Goal: Information Seeking & Learning: Find specific fact

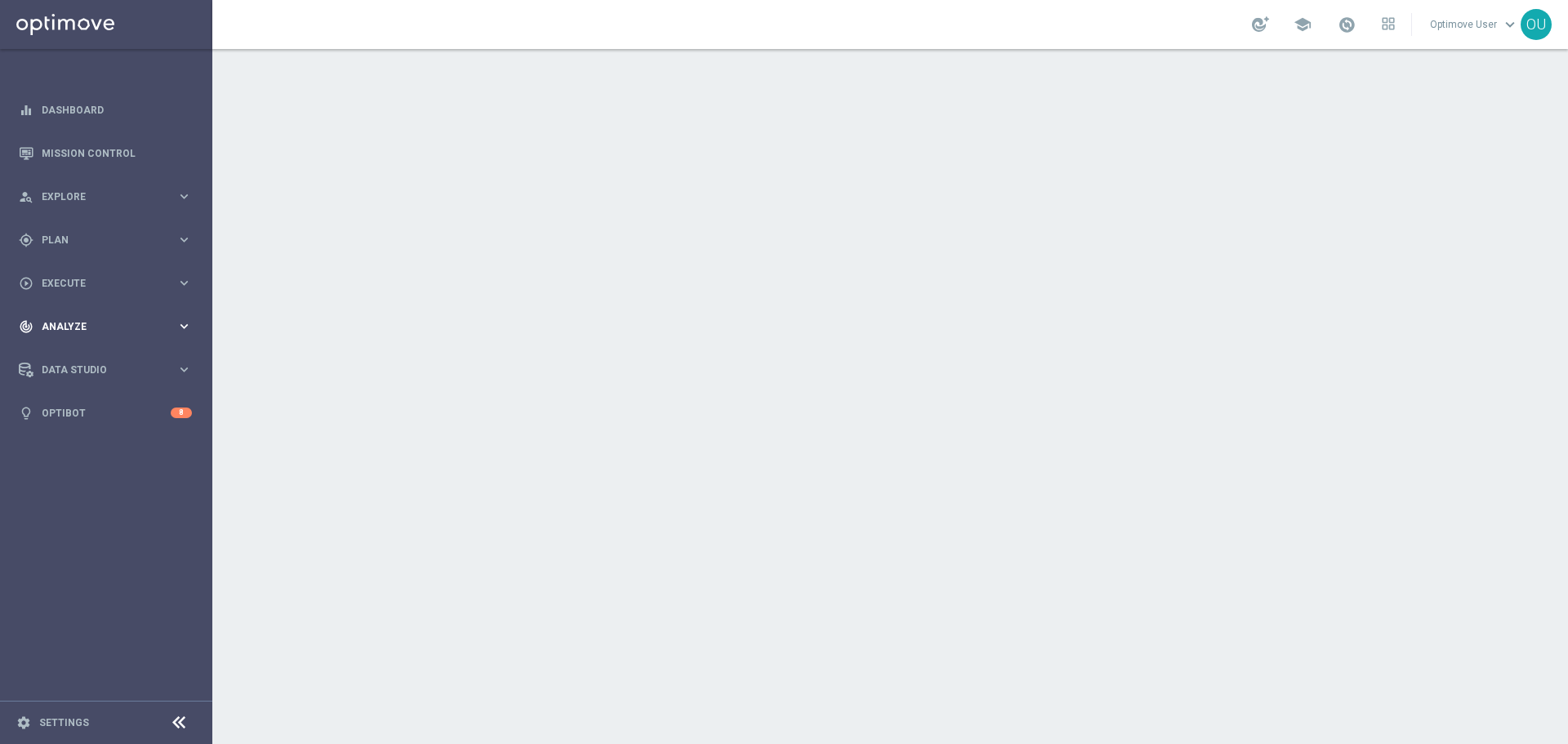
click at [168, 347] on div "track_changes Analyze keyboard_arrow_right" at bounding box center [105, 326] width 211 height 43
click at [123, 516] on nav "equalizer Dashboard Mission Control" at bounding box center [105, 413] width 211 height 651
click at [130, 371] on span "Data Studio" at bounding box center [108, 370] width 135 height 10
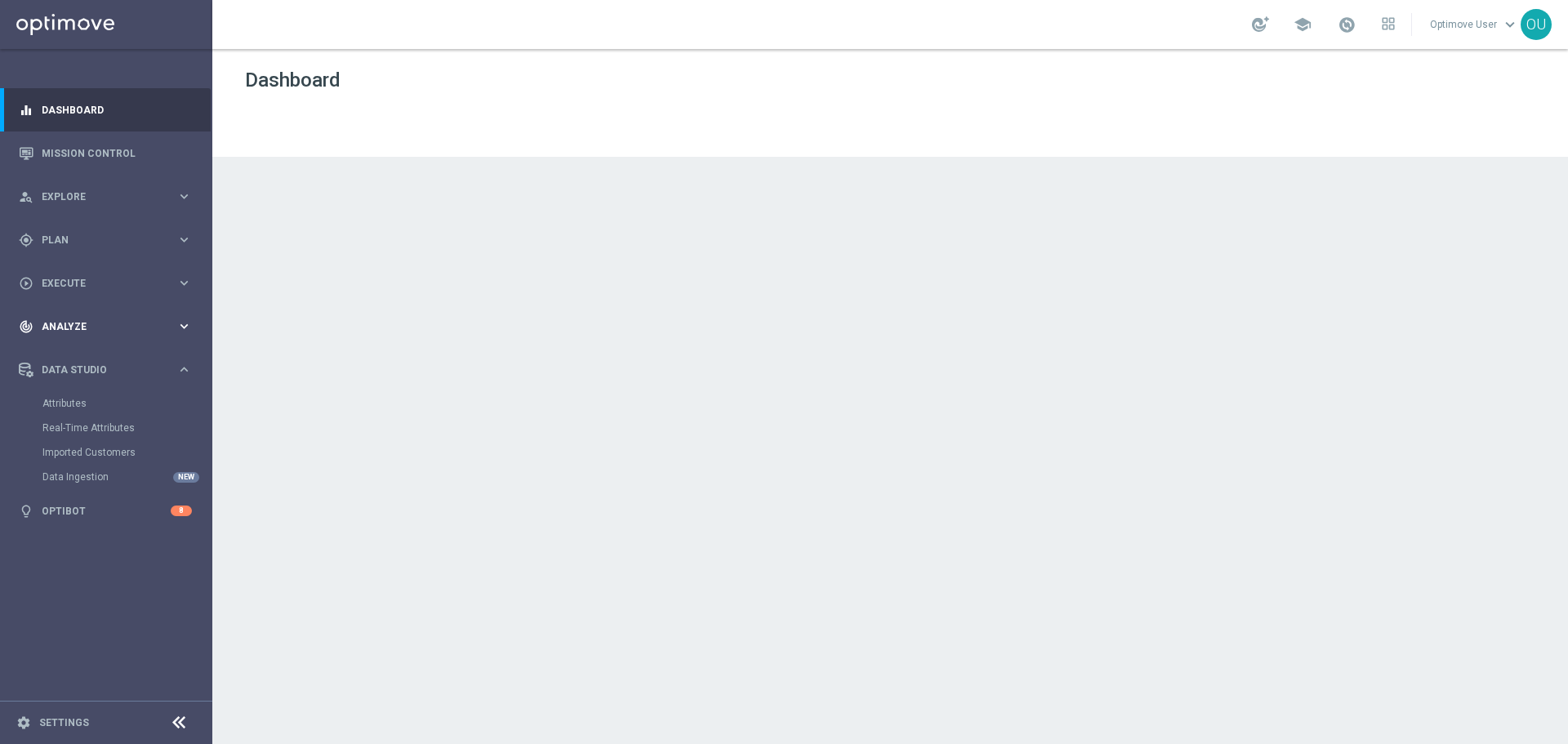
click at [152, 318] on div "track_changes Analyze keyboard_arrow_right" at bounding box center [105, 326] width 211 height 43
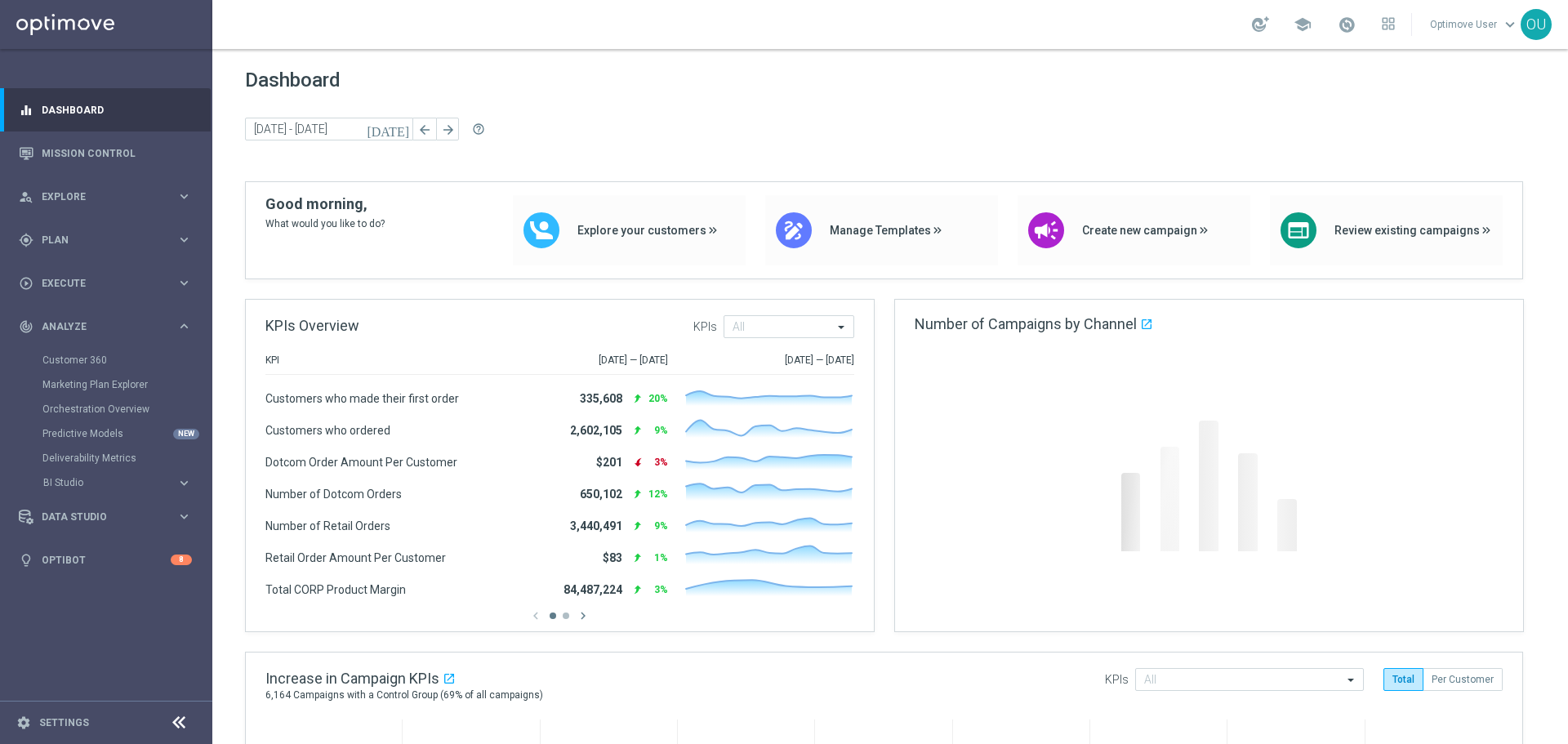
click at [121, 475] on accordion "BI Studio keyboard_arrow_right Campaigns Deliverability Emails Baseline Matchba…" at bounding box center [126, 483] width 169 height 25
click at [125, 485] on span "BI Studio" at bounding box center [101, 483] width 116 height 10
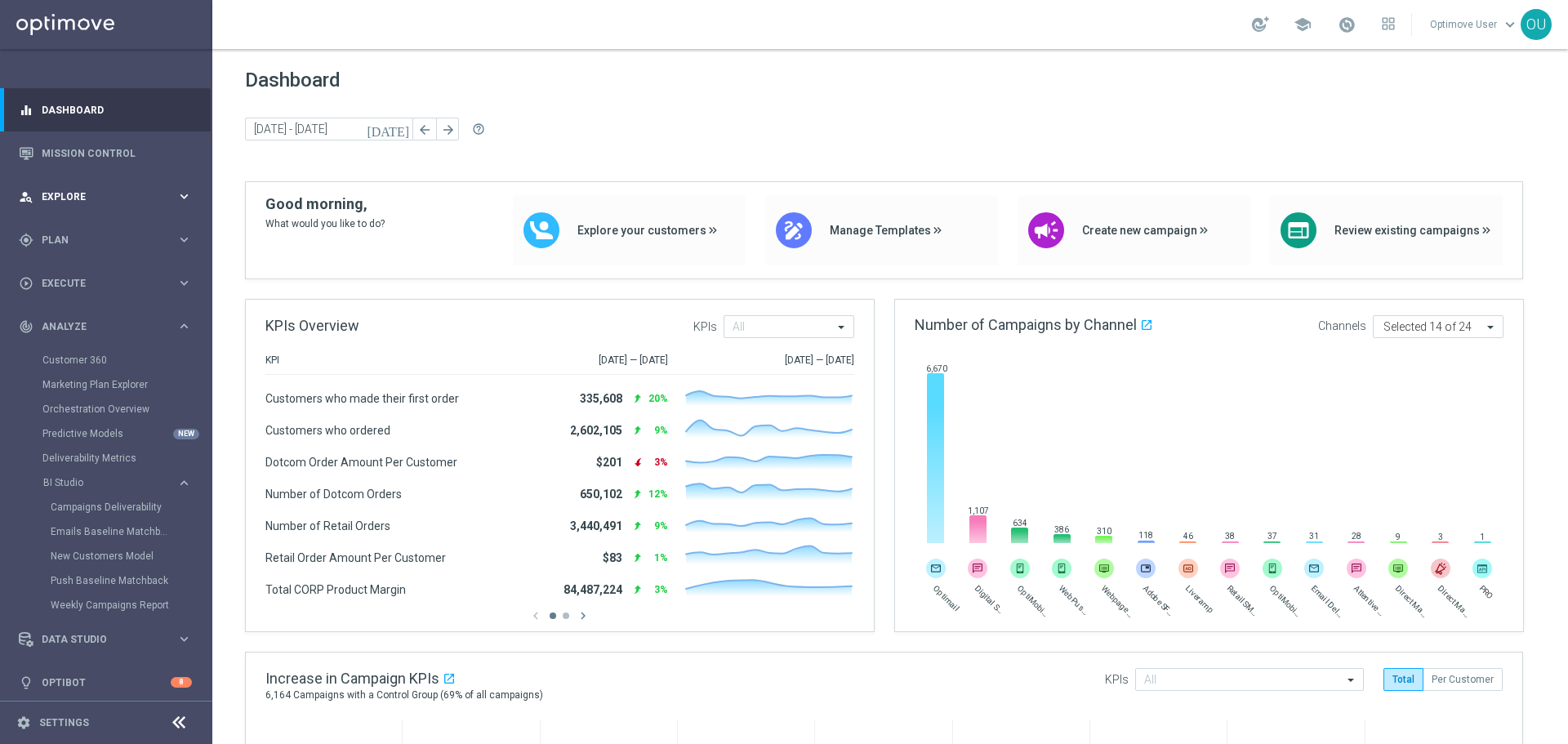
click at [132, 198] on span "Explore" at bounding box center [108, 197] width 135 height 10
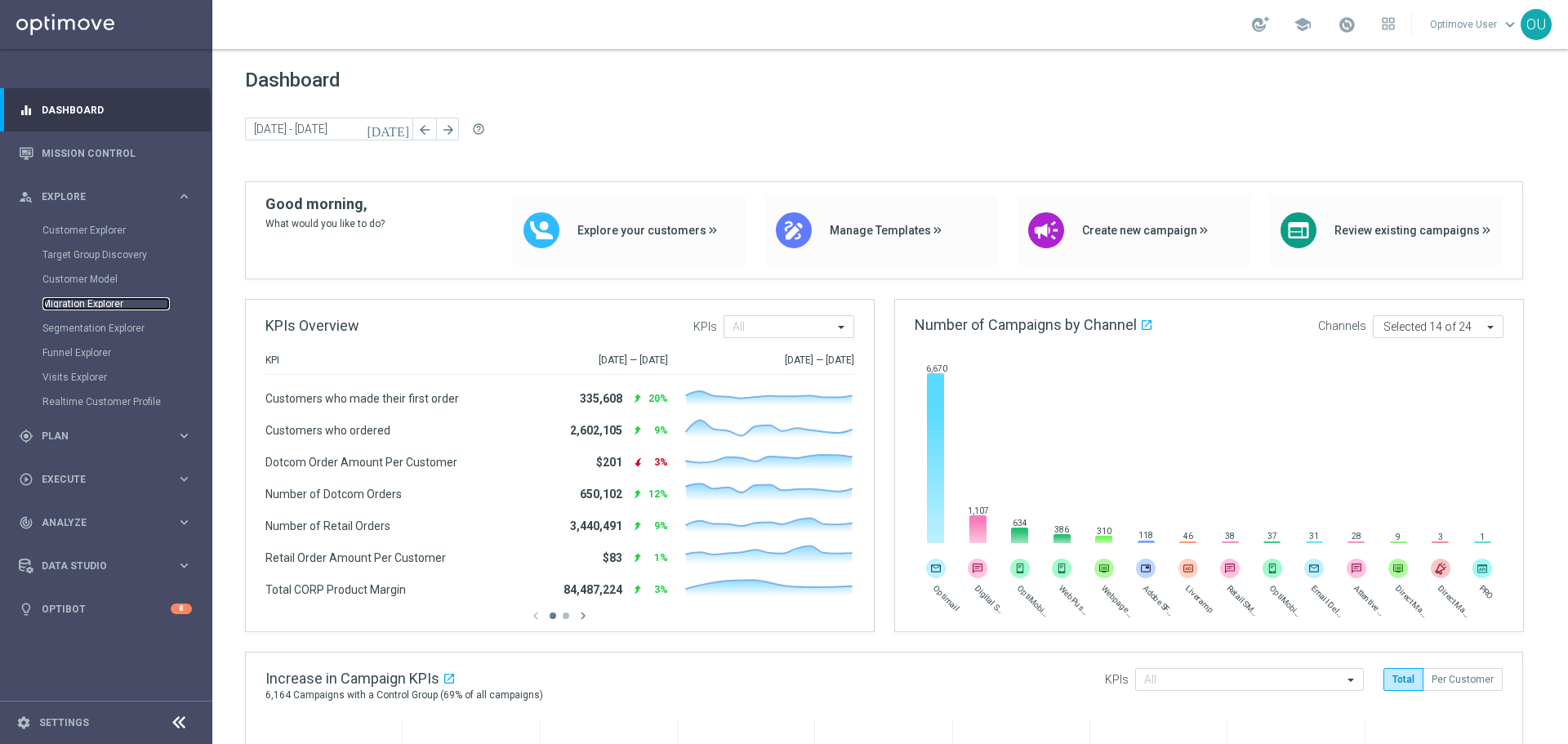
click at [107, 302] on link "Migration Explorer" at bounding box center [105, 304] width 127 height 13
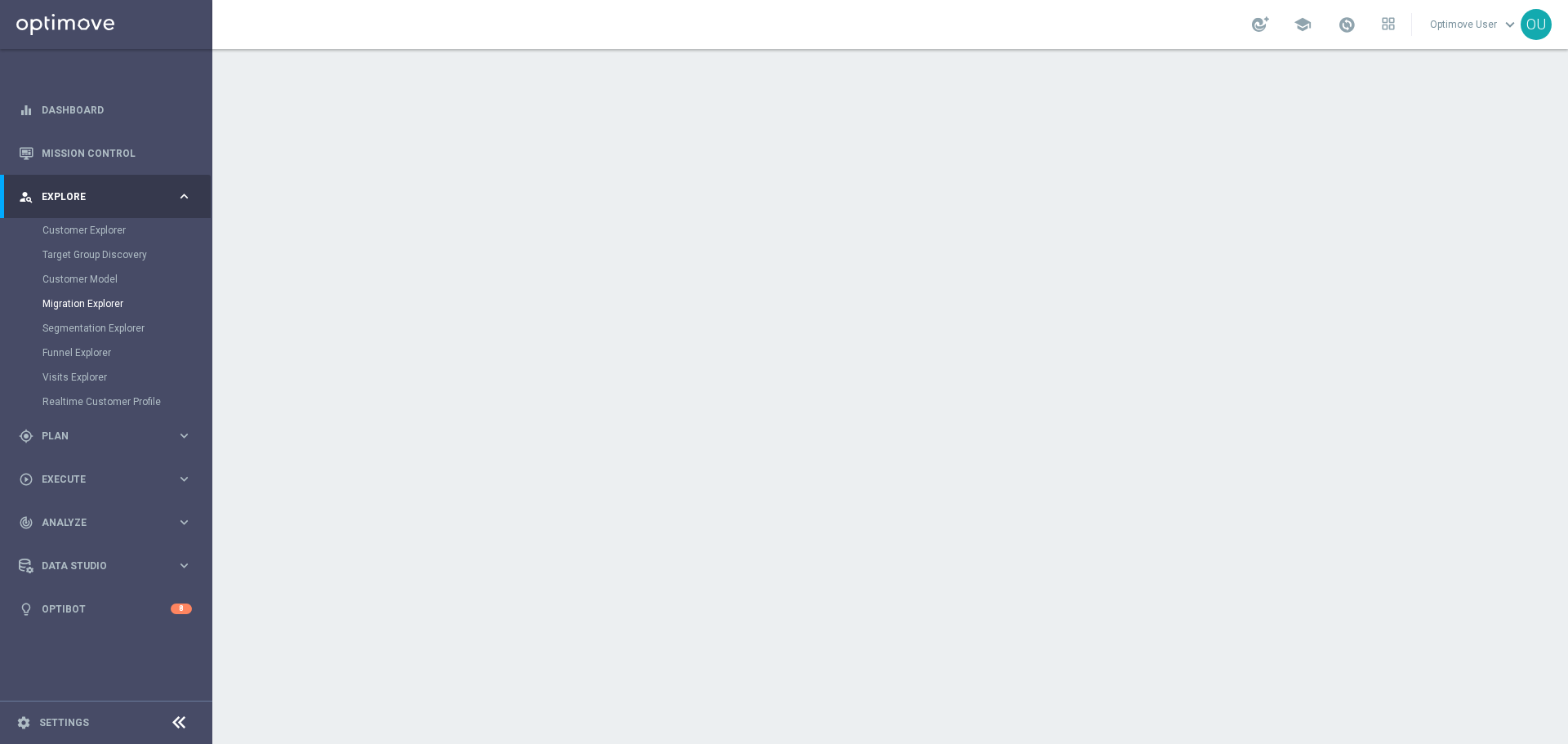
click at [1460, 36] on div "Optimove User keyboard_arrow_down OU" at bounding box center [1489, 25] width 124 height 31
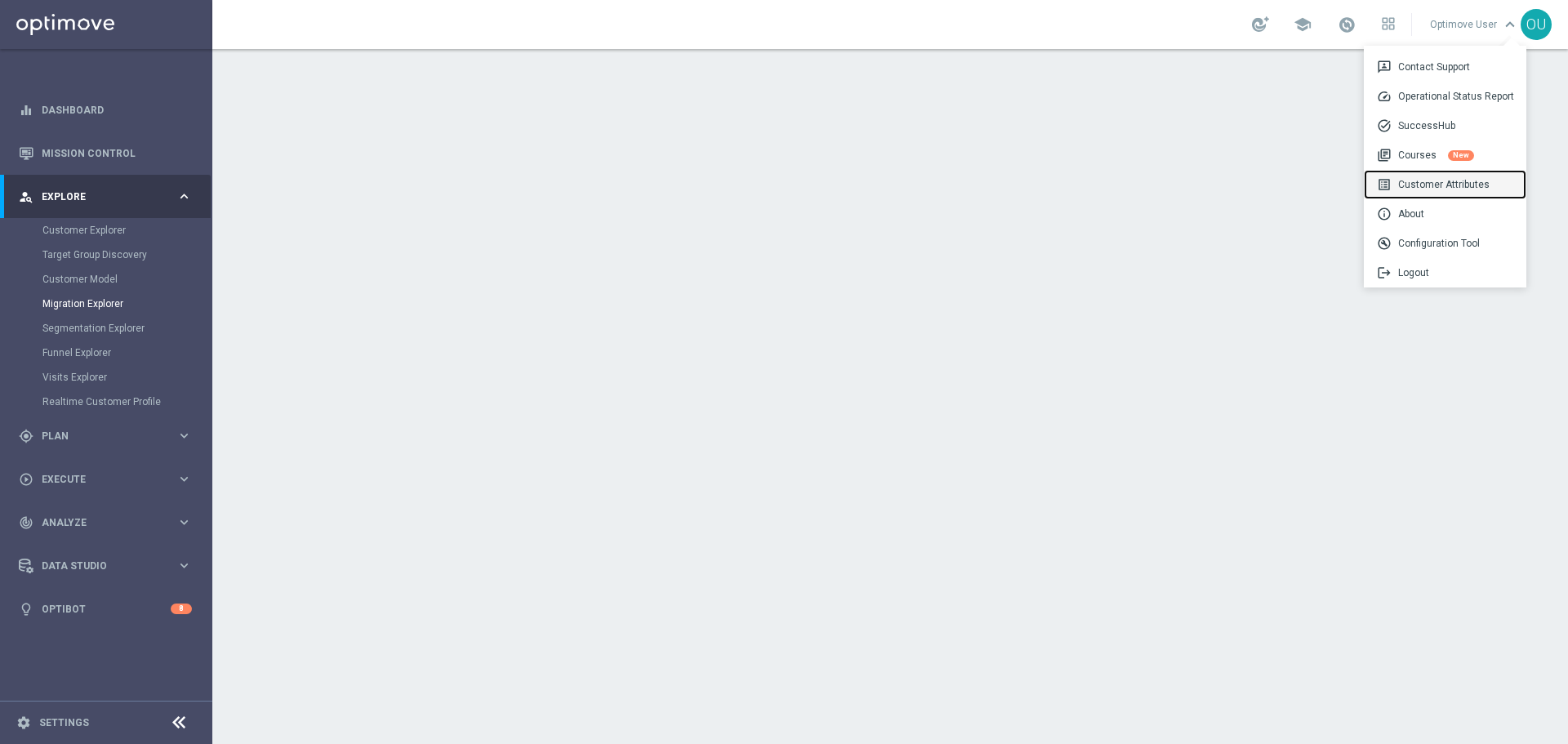
click at [1459, 186] on div "list_alt Customer Attributes" at bounding box center [1444, 184] width 162 height 29
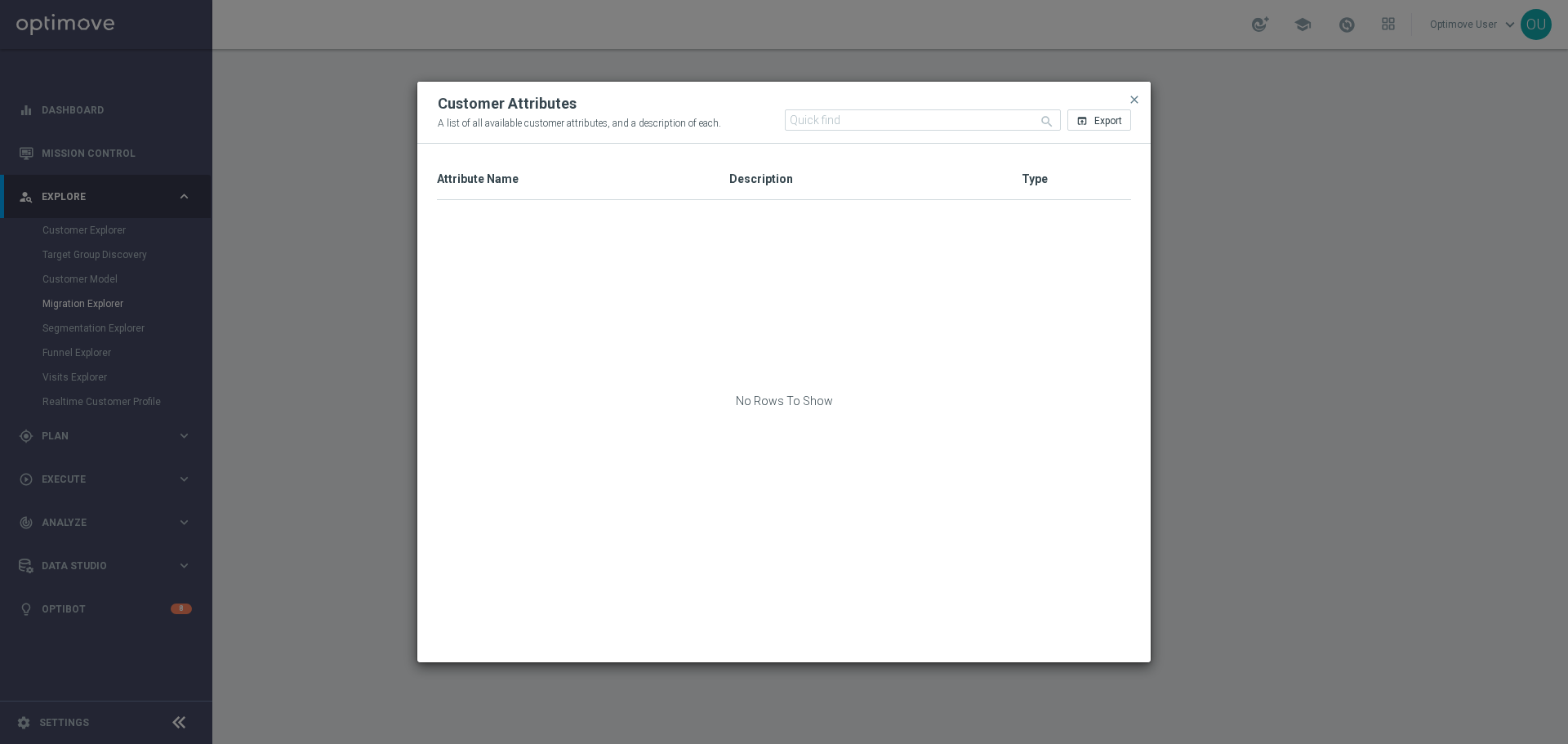
drag, startPoint x: 606, startPoint y: 172, endPoint x: 661, endPoint y: 172, distance: 55.0
click at [607, 172] on div "Attribute Name 1" at bounding box center [583, 180] width 292 height 40
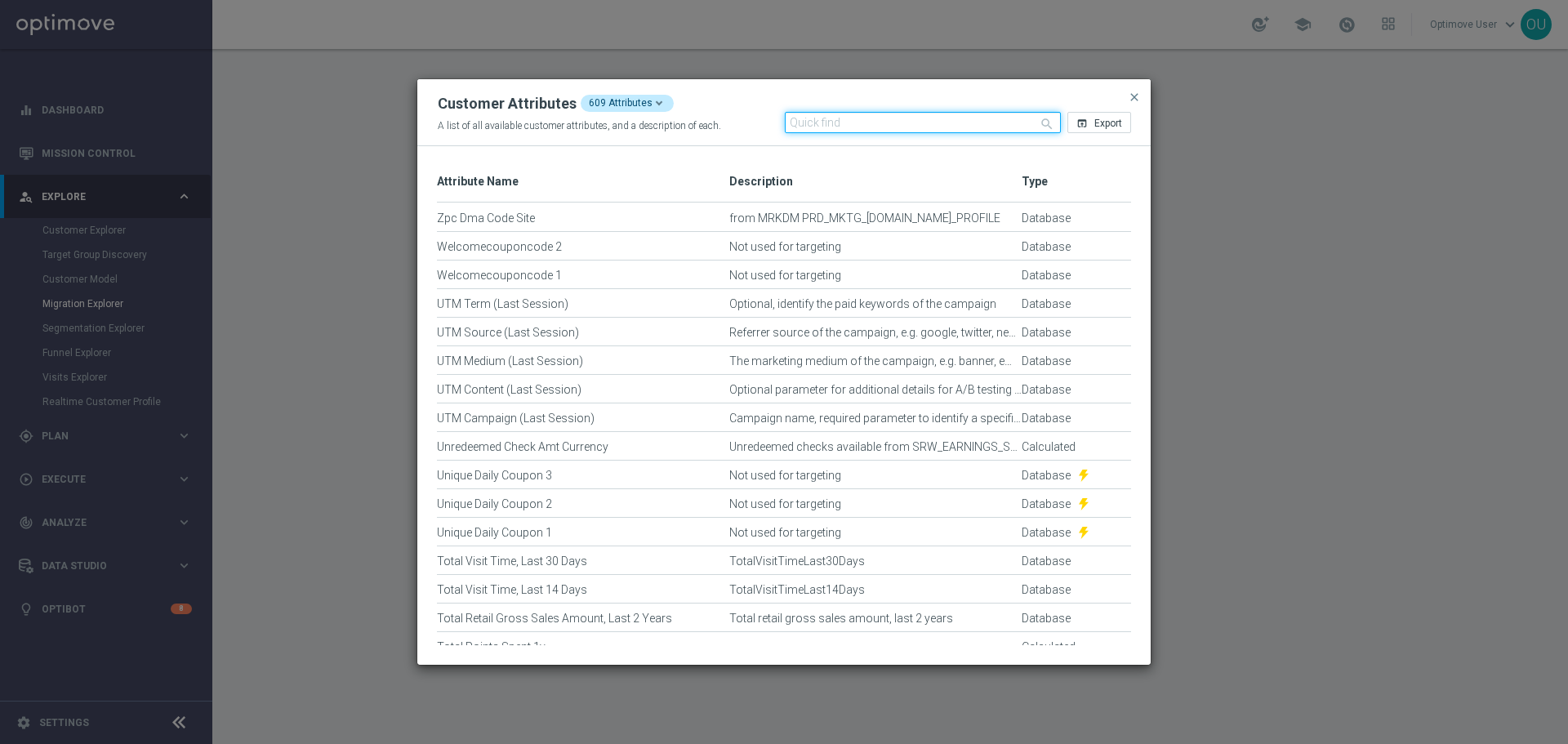
click at [847, 132] on input "text" at bounding box center [923, 122] width 277 height 21
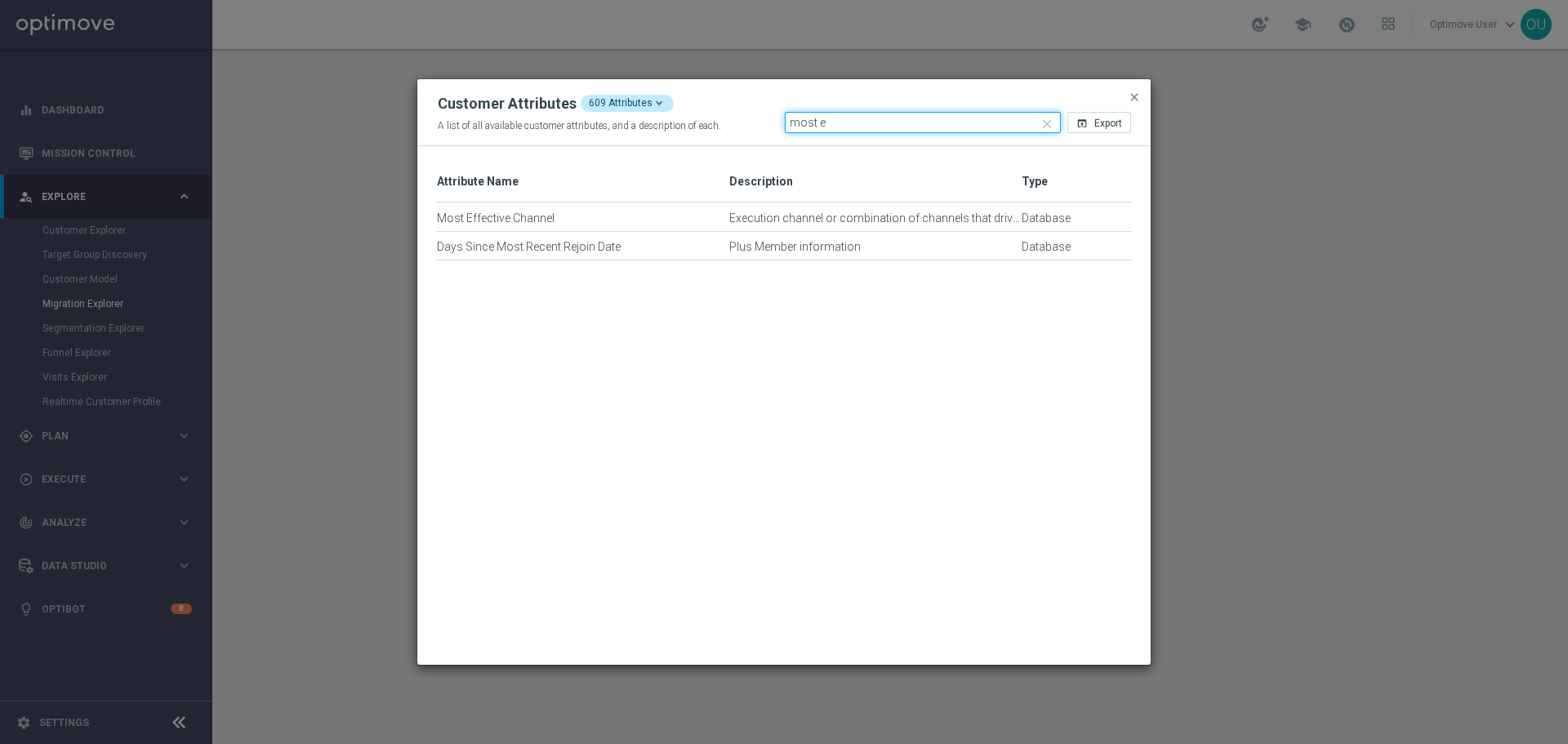
type input "most e"
click at [1083, 4] on modal-container "Customer Attributes 609 Attributes A list of all available customer attributes,…" at bounding box center [784, 372] width 1568 height 744
click at [1135, 96] on span "close" at bounding box center [1134, 97] width 13 height 13
